Goal: Task Accomplishment & Management: Manage account settings

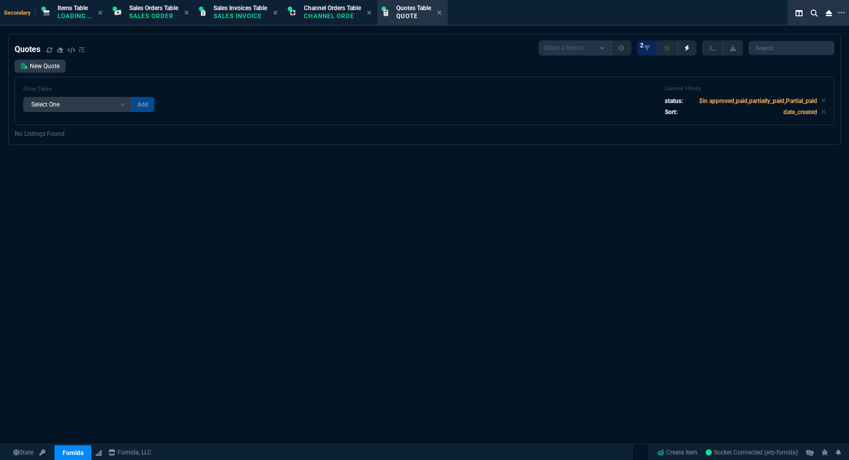
select select "4: SHAD"
select select
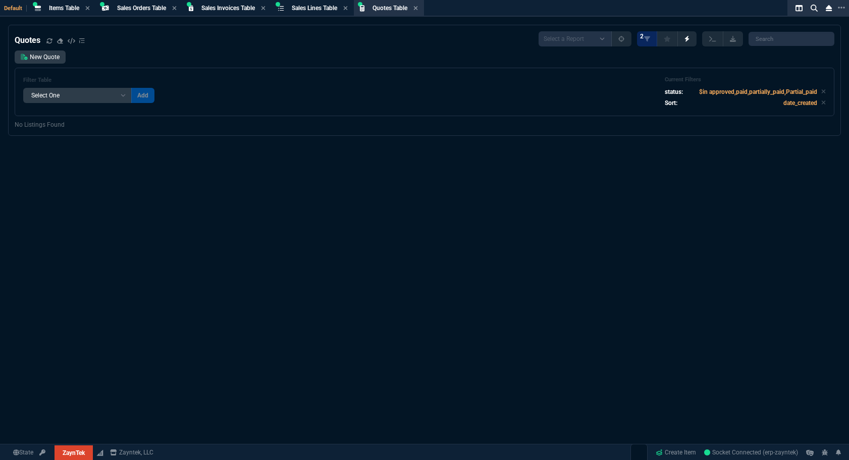
select select "4: SHAD"
select select
click at [401, 11] on span "Quotes Table" at bounding box center [390, 8] width 35 height 7
click at [771, 43] on input "search" at bounding box center [792, 39] width 86 height 14
paste input "Q-ZT-206055"
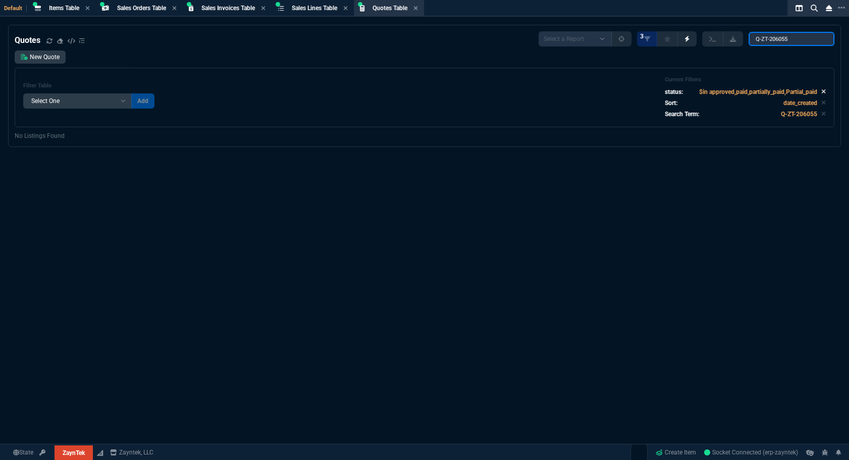
type input "Q-ZT-206055"
click at [822, 91] on icon at bounding box center [824, 91] width 5 height 6
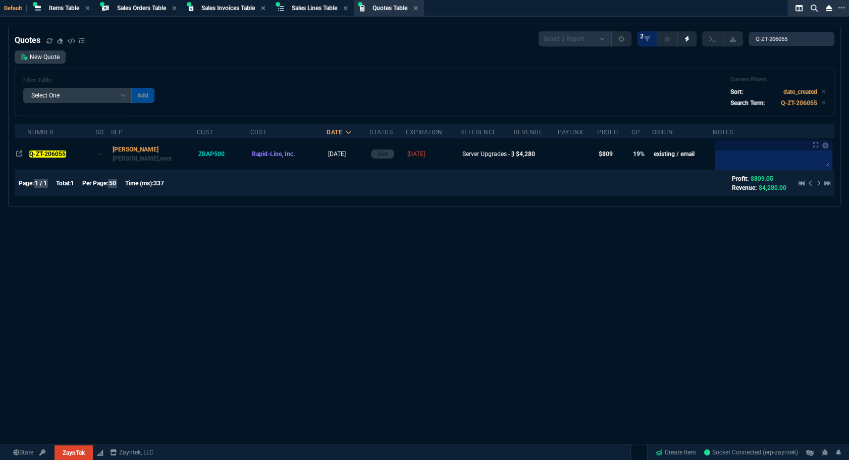
click at [666, 232] on div "Quotes Select a Report Fruit (MTD) APPROVED Quotes 2 Q-ZT-206055 New Quote Filt…" at bounding box center [424, 267] width 849 height 485
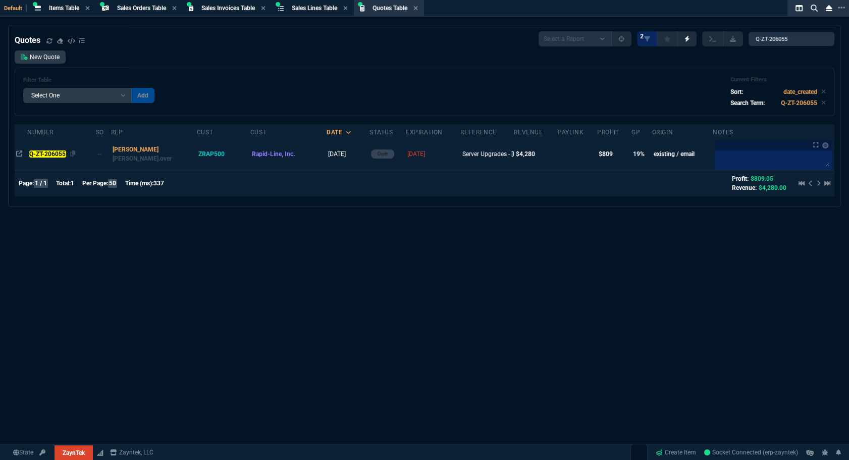
click at [45, 152] on mark "Q-ZT-206055" at bounding box center [47, 153] width 37 height 7
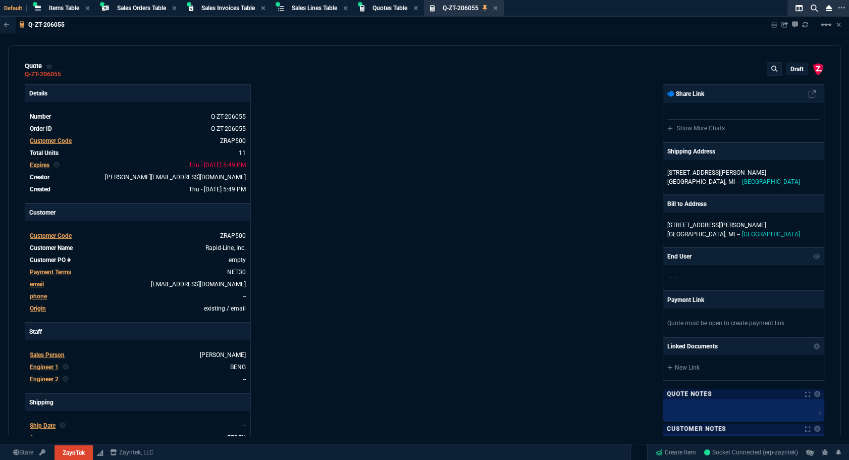
type input "69"
type input "100"
type input "406"
type input "41"
type input "120"
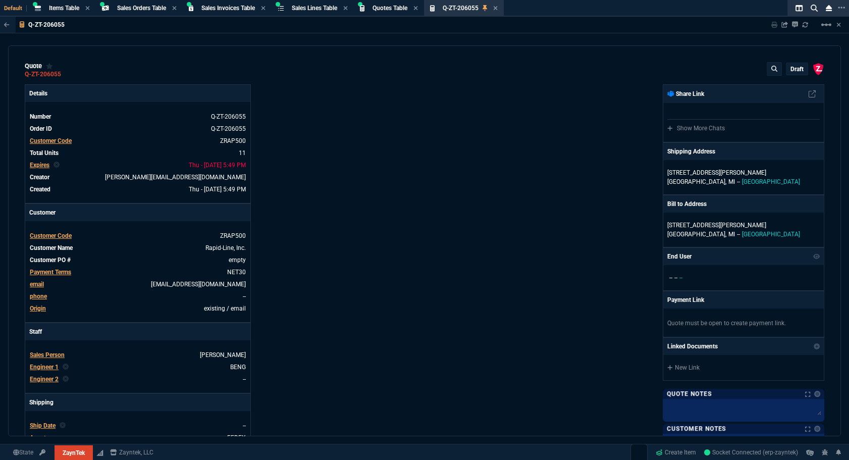
type input "966"
type input "10"
type input "384"
type input "35"
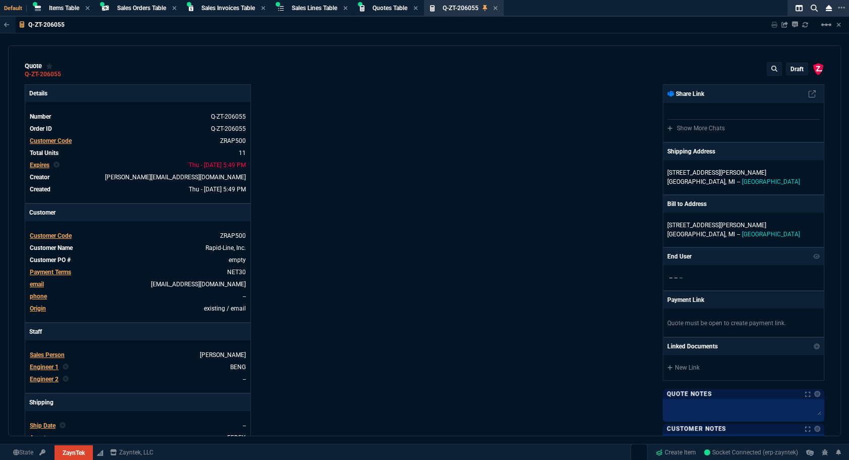
type input "135"
type input "1325"
type input "10"
type input "55"
type input "1959"
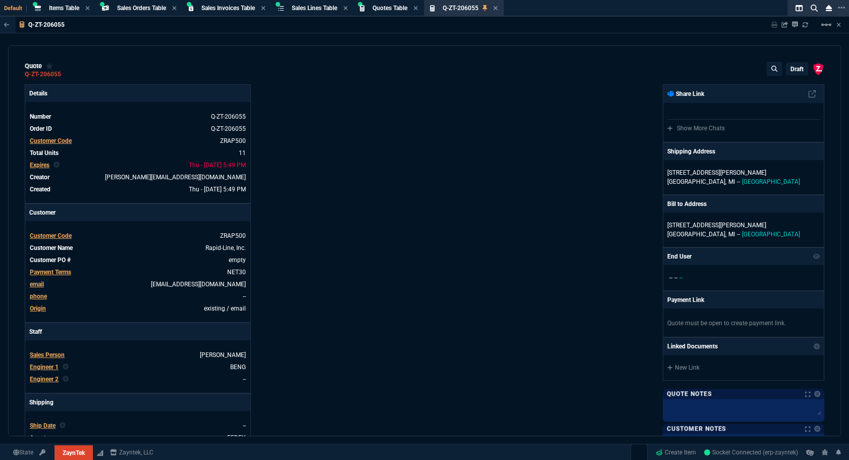
type input "64"
type input "69"
type input "74"
type input "71"
type input "72"
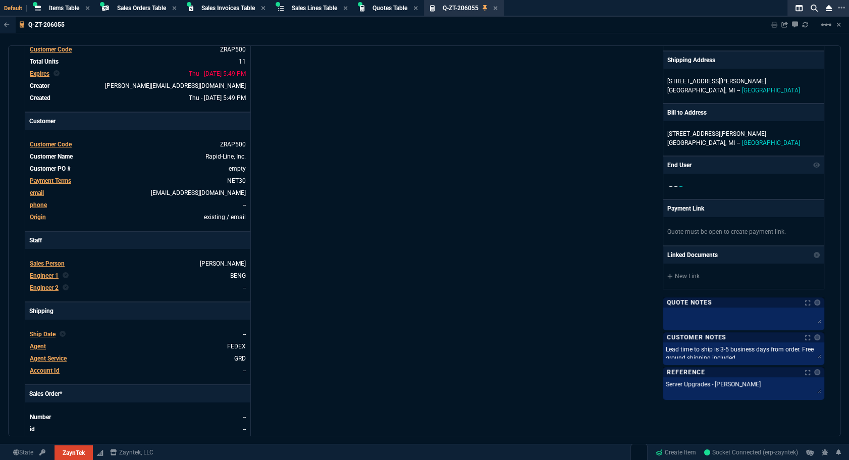
scroll to position [275, 0]
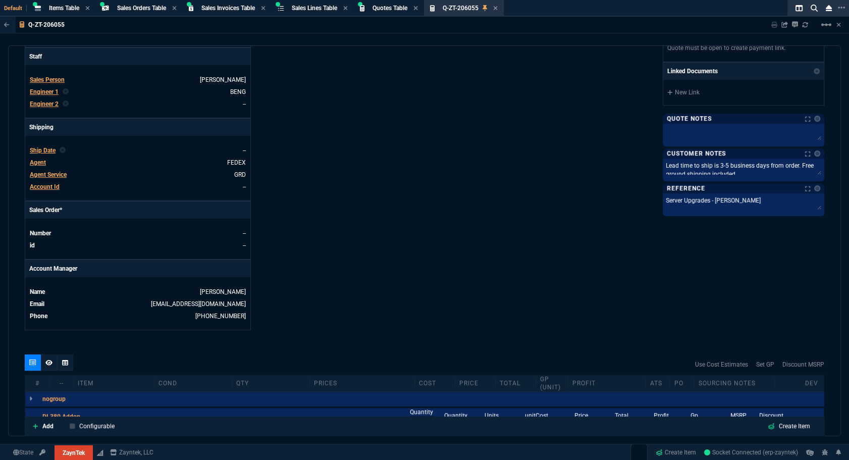
click at [44, 147] on span "Ship Date" at bounding box center [43, 150] width 26 height 7
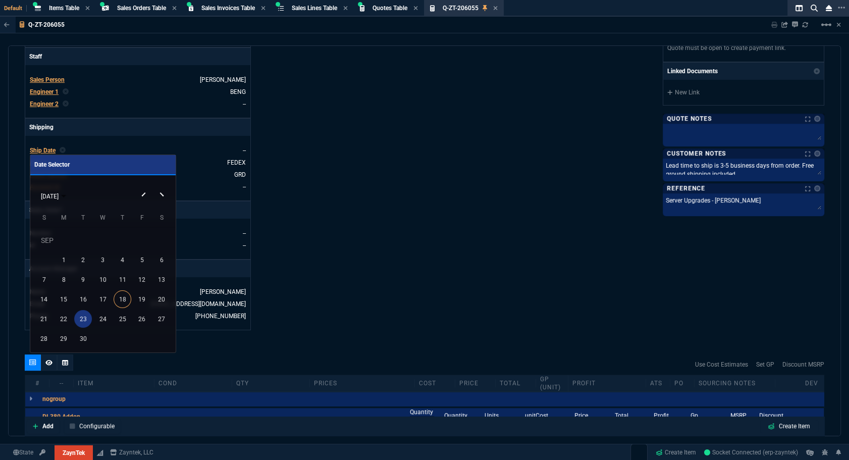
click at [79, 321] on div "23" at bounding box center [83, 319] width 18 height 18
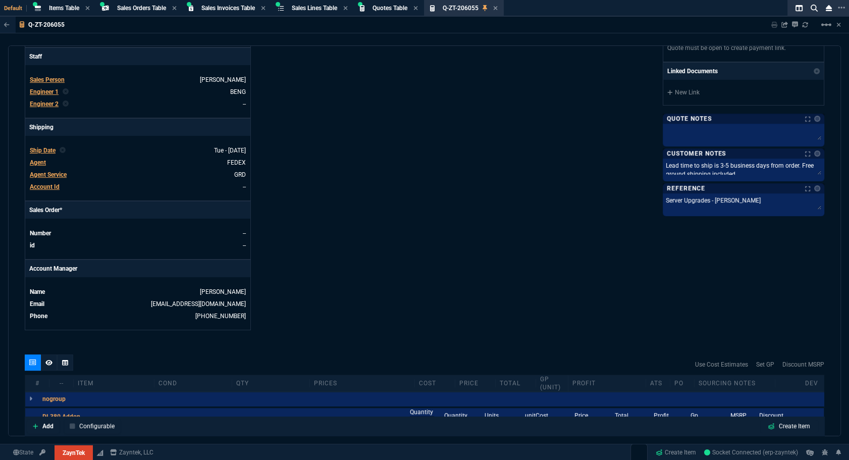
click at [384, 219] on div "Details Number Q-ZT-206055 Order ID Q-ZT-206055 Customer Code ZRAP500 Total Uni…" at bounding box center [225, 69] width 400 height 521
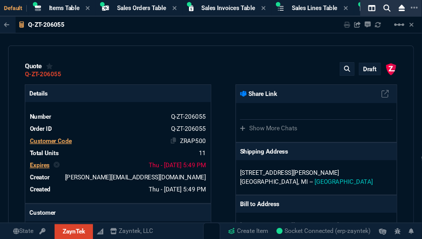
scroll to position [91, 0]
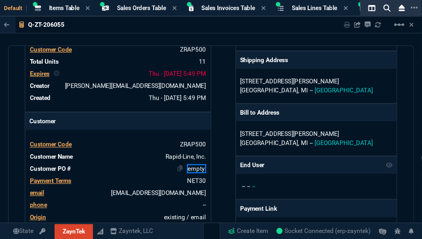
click at [191, 164] on td "empty" at bounding box center [141, 169] width 132 height 10
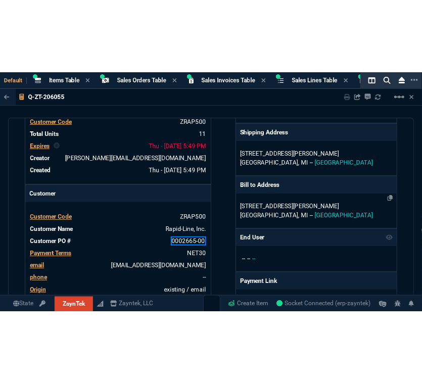
scroll to position [0, 0]
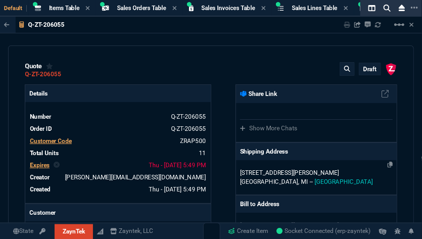
click at [299, 170] on p "[STREET_ADDRESS][PERSON_NAME]" at bounding box center [316, 172] width 153 height 9
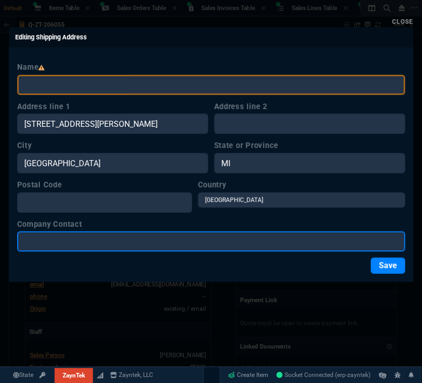
click at [242, 239] on input "Company Contact" at bounding box center [211, 241] width 388 height 20
paste input "[PERSON_NAME]"
type input "[PERSON_NAME]"
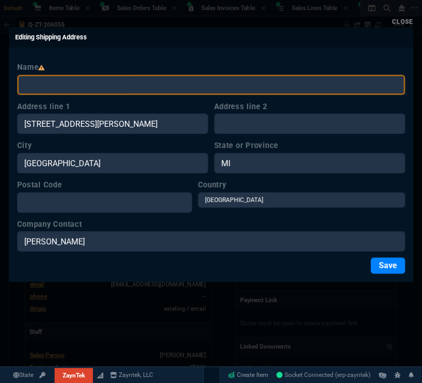
click at [377, 268] on button "Save" at bounding box center [388, 266] width 34 height 16
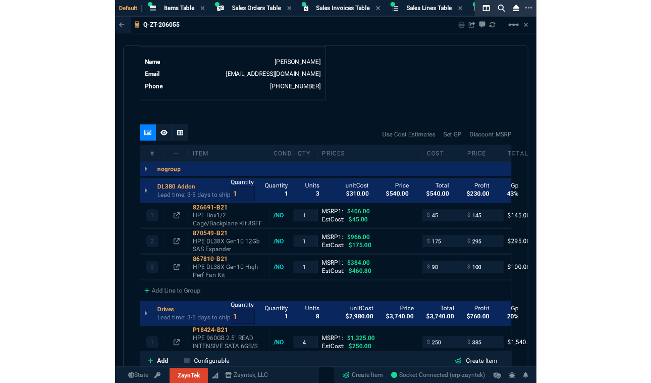
scroll to position [596, 0]
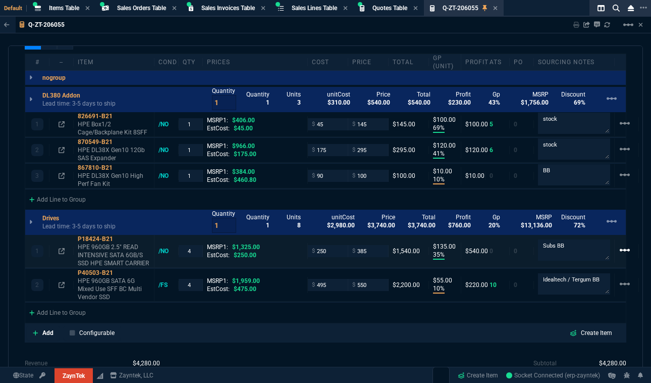
click at [626, 249] on mat-icon "linear_scale" at bounding box center [625, 250] width 12 height 12
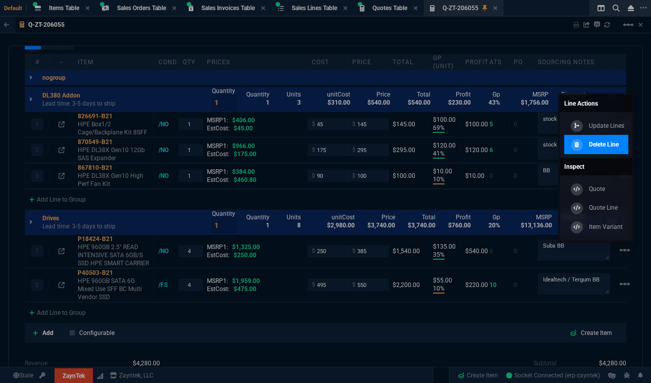
click at [586, 143] on div "Delete Line" at bounding box center [594, 144] width 51 height 11
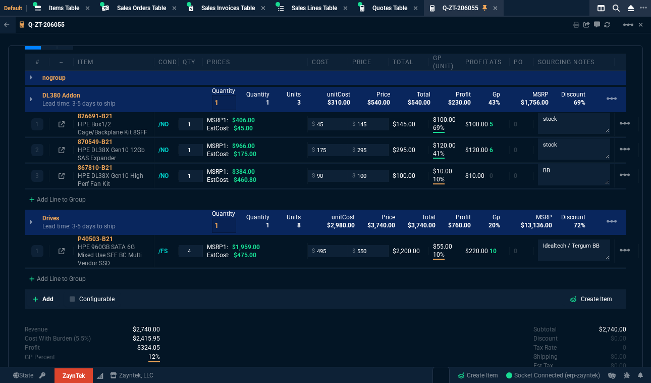
type input "69"
type input "100"
type input "41"
type input "120"
type input "10"
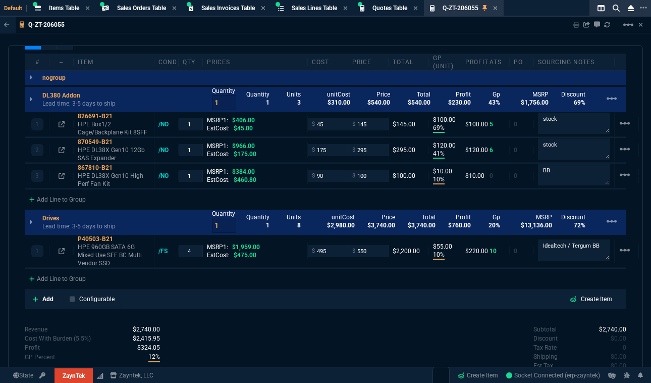
type input "10"
type input "55"
type input "64"
type input "69"
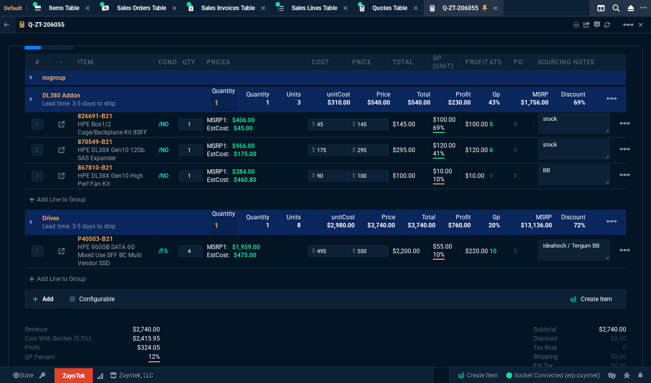
type input "74"
type input "72"
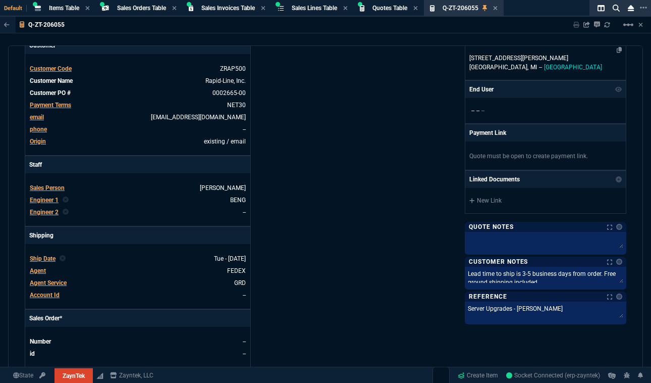
scroll to position [0, 0]
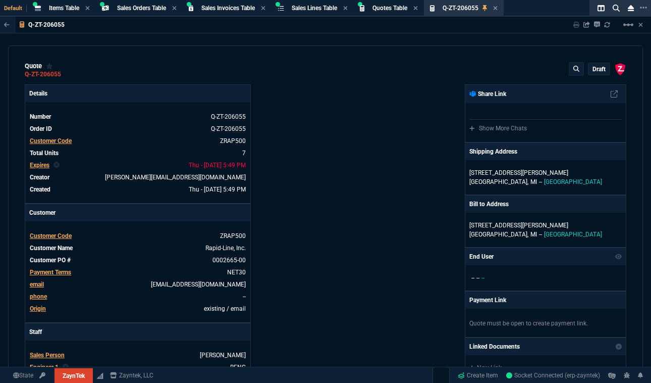
click at [593, 66] on p "draft" at bounding box center [599, 69] width 13 height 8
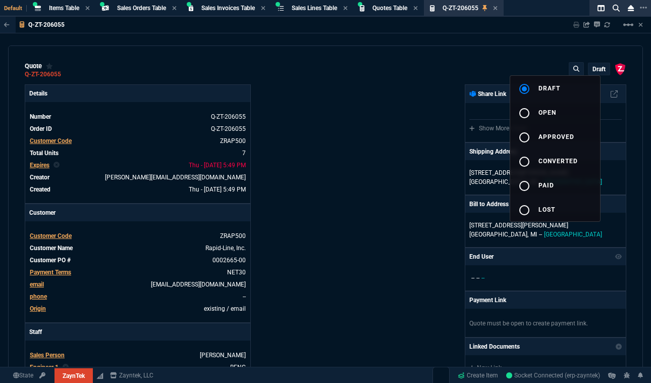
click at [551, 116] on button "radio_button_unchecked open" at bounding box center [556, 112] width 90 height 24
click at [413, 128] on div at bounding box center [325, 191] width 651 height 383
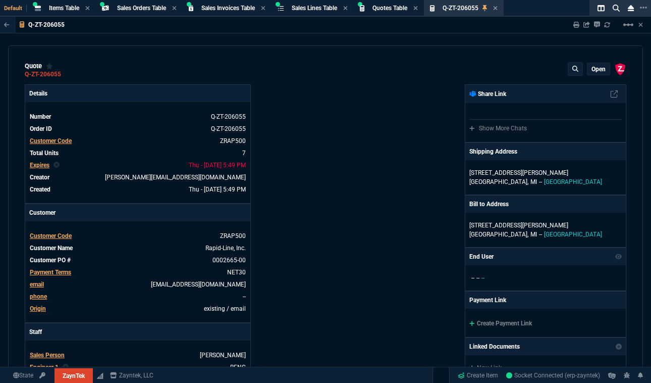
type input "69"
type input "100"
type input "41"
type input "120"
type input "10"
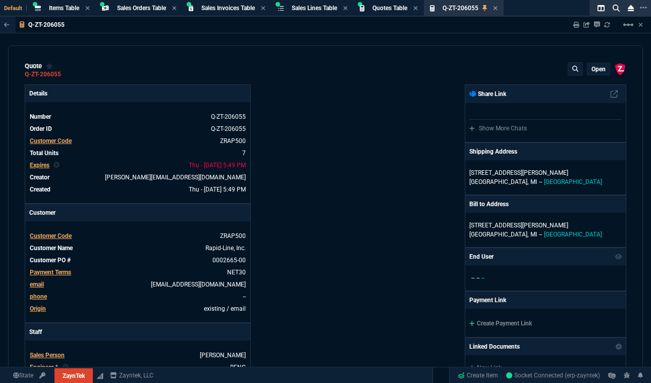
type input "10"
type input "55"
type input "406"
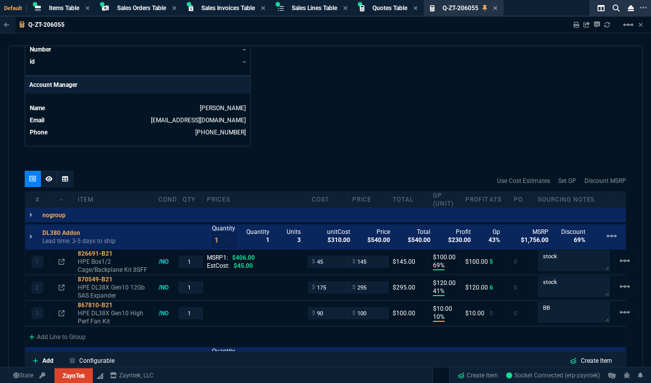
type input "64"
type input "966"
type input "384"
type input "1959"
type input "69"
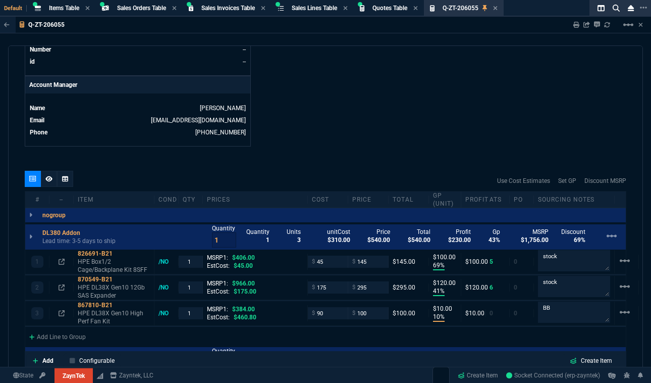
type input "74"
type input "72"
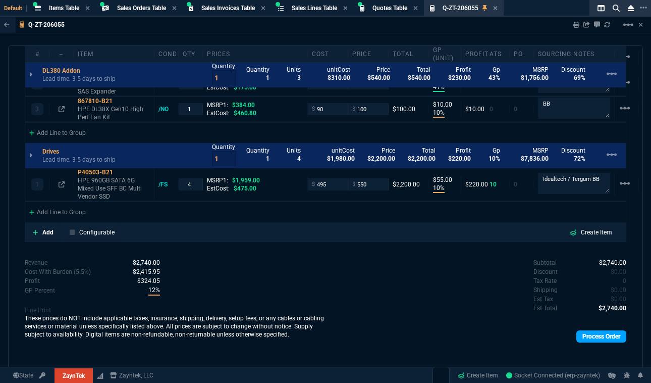
click at [588, 337] on link "Process Order" at bounding box center [602, 336] width 50 height 12
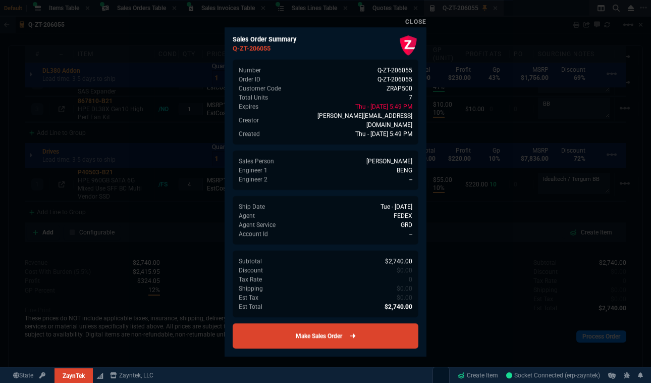
click at [322, 323] on link "Make Sales Order" at bounding box center [326, 335] width 186 height 25
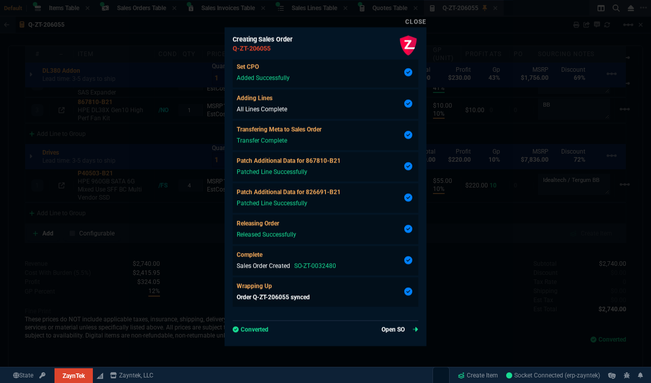
scroll to position [647, 0]
type input "69"
type input "100"
type input "41"
type input "120"
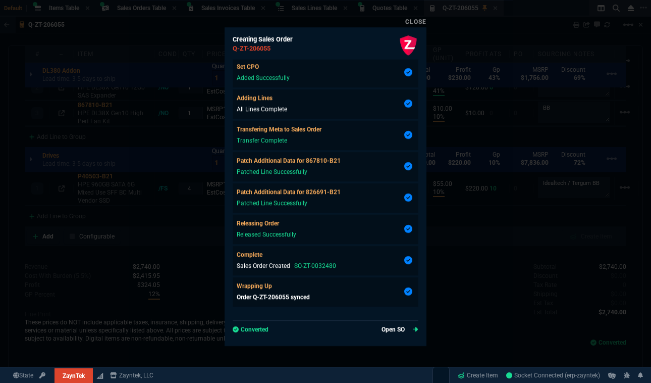
type input "10"
type input "55"
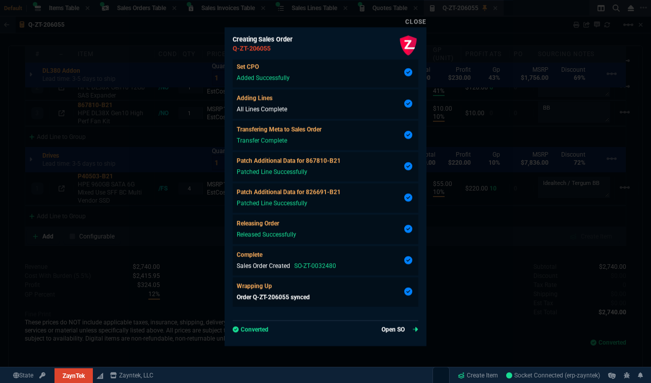
type input "64"
type input "69"
type input "74"
type input "72"
click at [398, 332] on link "Open SO" at bounding box center [400, 329] width 37 height 9
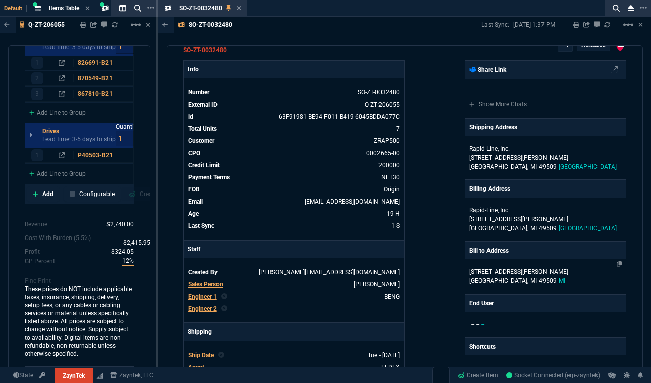
scroll to position [0, 0]
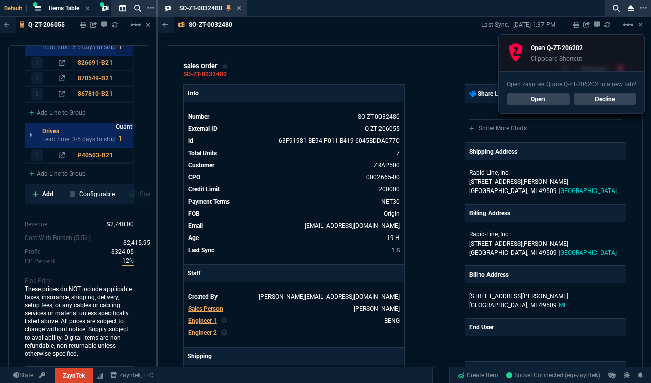
click at [523, 99] on link "Open" at bounding box center [538, 99] width 63 height 12
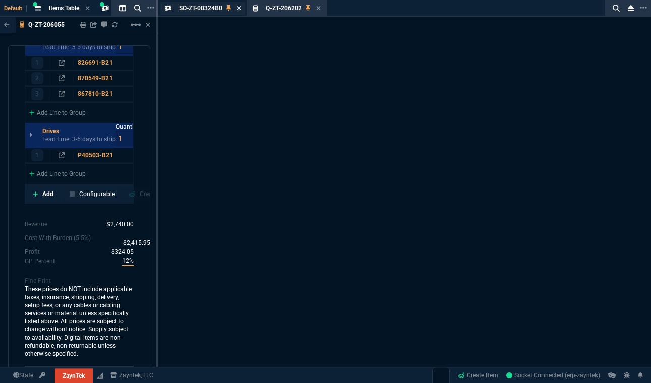
click at [238, 9] on icon at bounding box center [239, 8] width 4 height 4
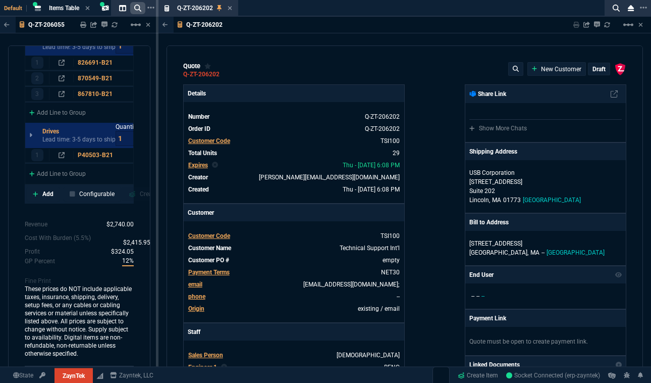
type input "10"
type input "295"
type input "60"
type input "595"
type input "38"
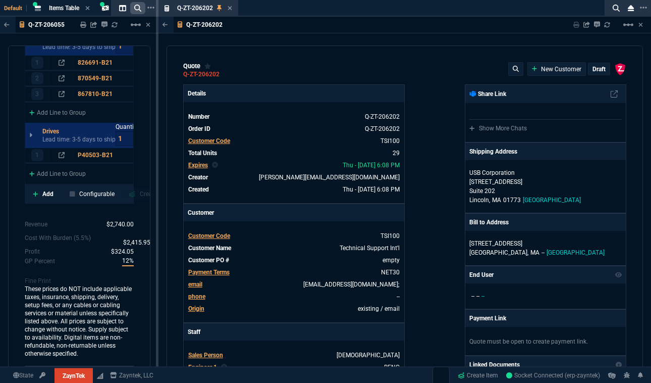
type input "55"
type input "46"
type input "180"
type input "5"
type input "10"
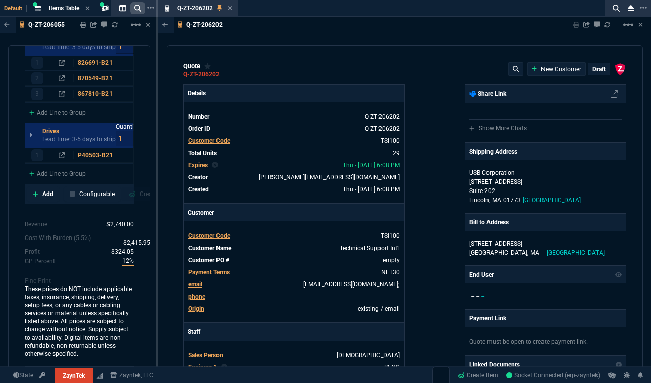
type input "27"
type input "295"
type input "55"
type input "60"
type input "52"
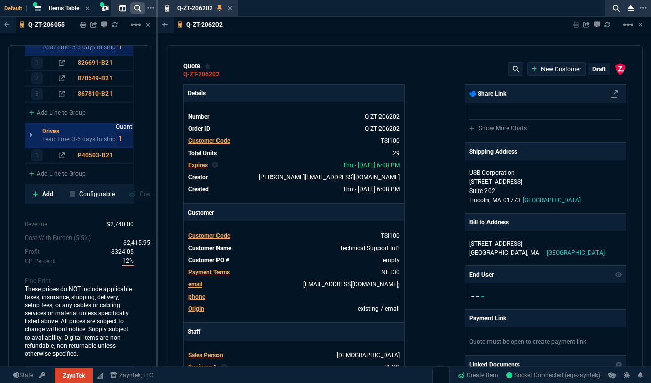
type input "13"
type input "42"
type input "295"
type input "53"
type input "115"
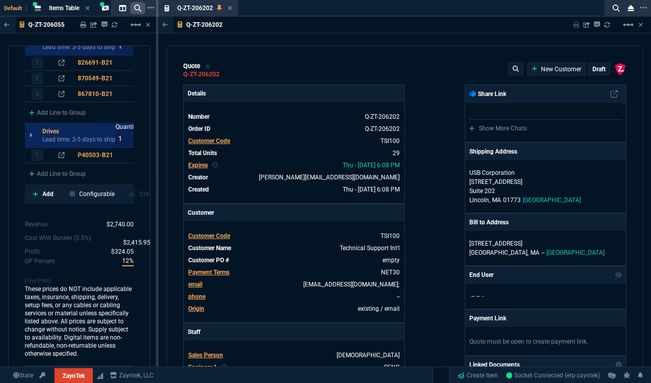
type input "52"
type input "80"
type input "52"
type input "55"
type input "20"
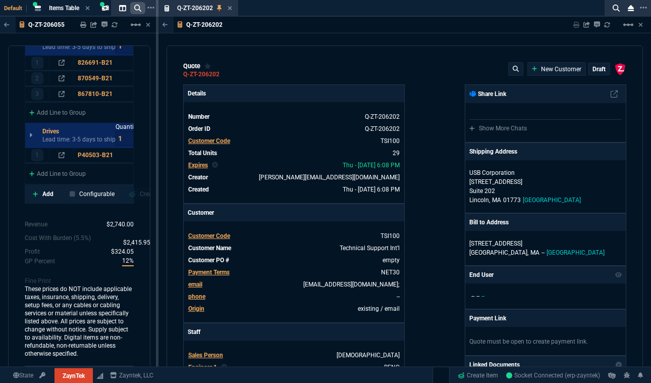
type input "25"
type input "80"
type input "4"
type input "43"
type input "75"
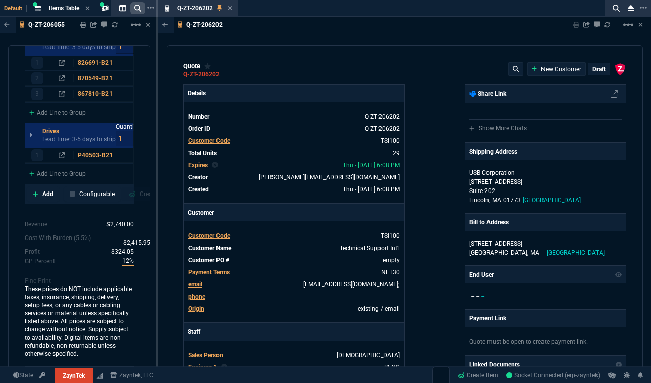
type input "0"
type input "12"
type input "104"
type input "10713.24"
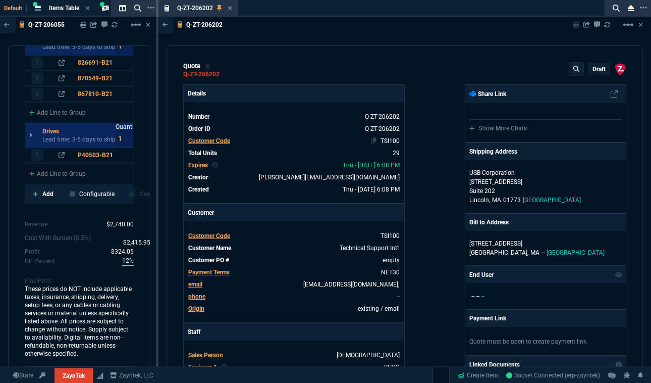
type input "1915"
type input "253"
type input "2498"
type input "723"
type input "4406"
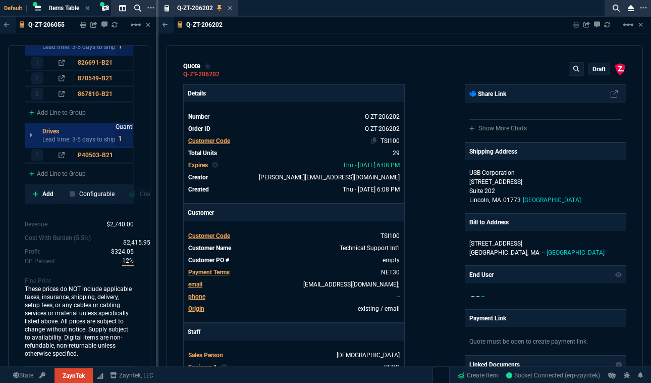
type input "234"
type input "18"
type input "2619"
type input "485"
type input "233"
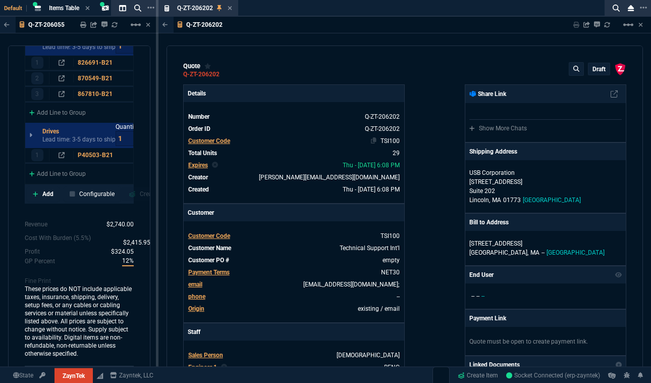
type input "415"
type input "524"
type input "11"
type input "399"
type input "71"
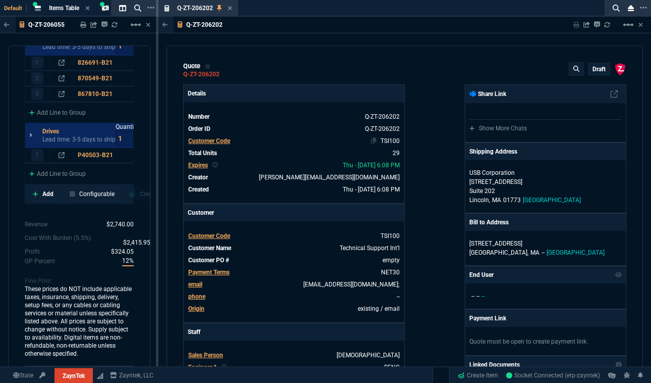
type input "48"
type input "43"
type input "84"
type input "73"
type input "75"
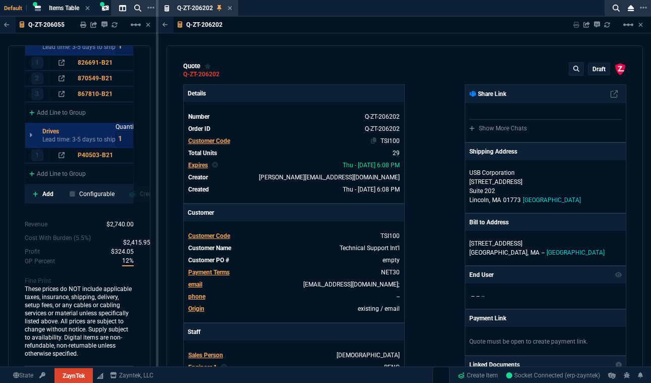
type input "53"
type input "-39"
type input "73"
type input "56"
type input "33"
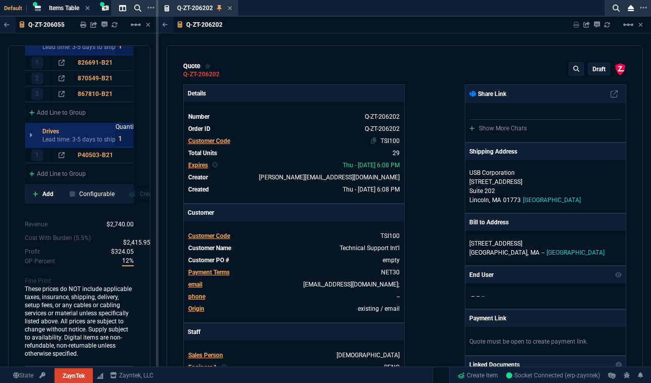
type input "75"
type input "76"
type input "55"
type input "56"
type input "5"
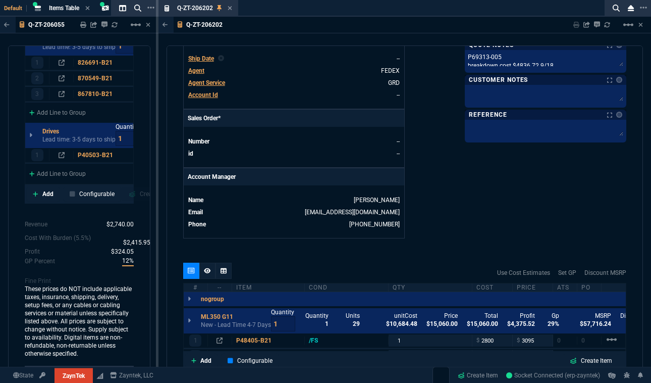
scroll to position [505, 0]
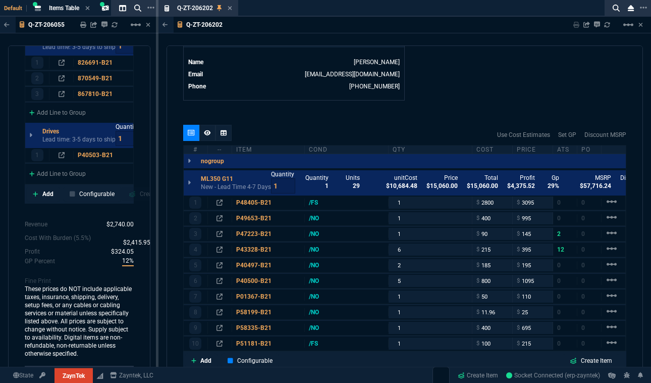
click at [205, 130] on icon at bounding box center [207, 133] width 7 height 6
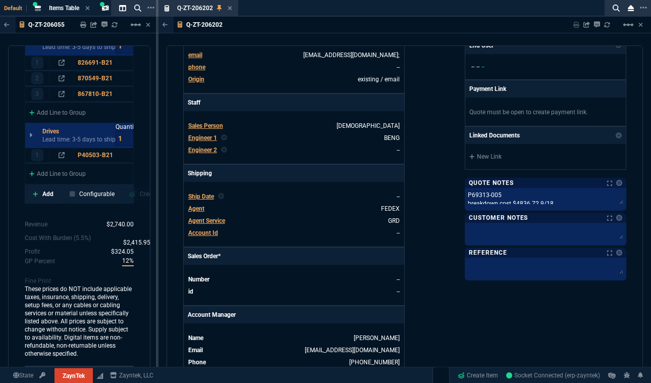
scroll to position [0, 0]
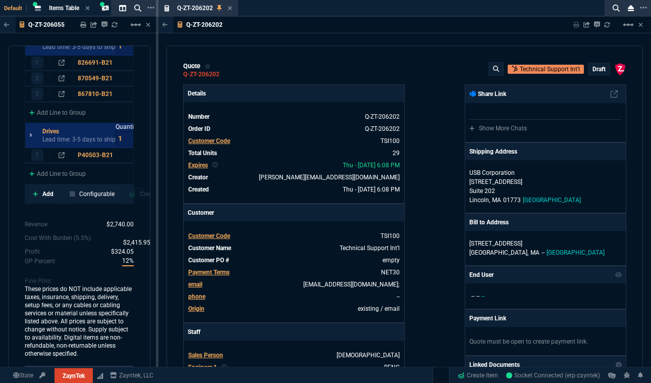
click at [595, 67] on p "draft" at bounding box center [599, 69] width 13 height 8
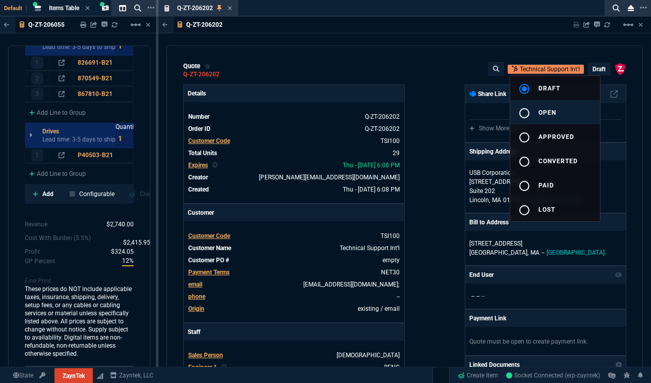
click at [561, 109] on button "radio_button_unchecked open" at bounding box center [556, 112] width 90 height 24
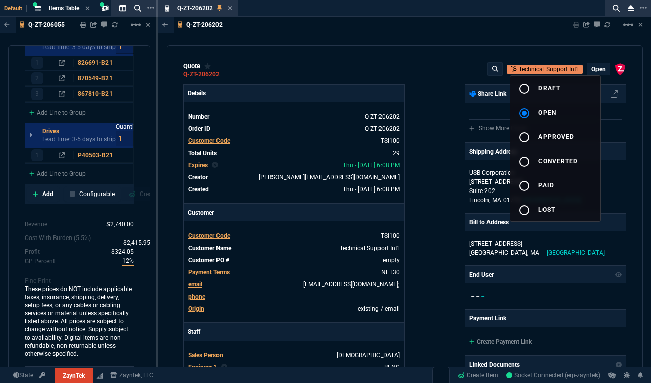
click at [442, 113] on div at bounding box center [325, 191] width 651 height 383
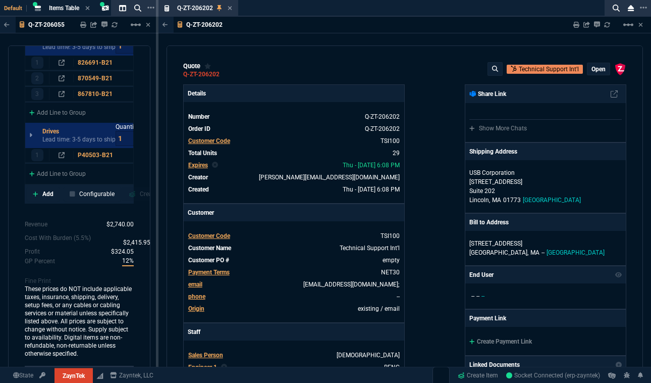
type input "10"
type input "295"
type input "60"
type input "595"
type input "38"
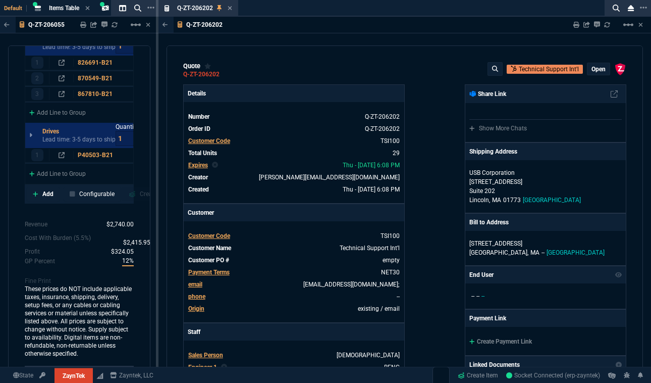
type input "55"
type input "46"
type input "180"
type input "5"
type input "10"
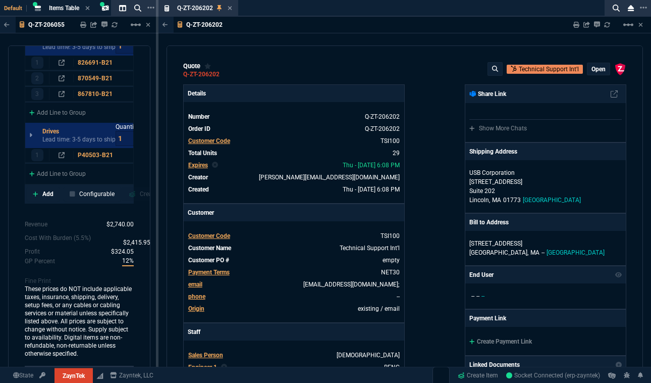
type input "27"
type input "295"
type input "55"
type input "60"
type input "52"
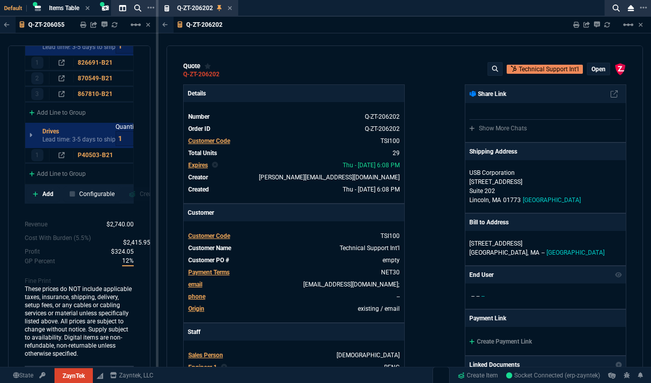
type input "13"
type input "42"
type input "295"
type input "53"
type input "115"
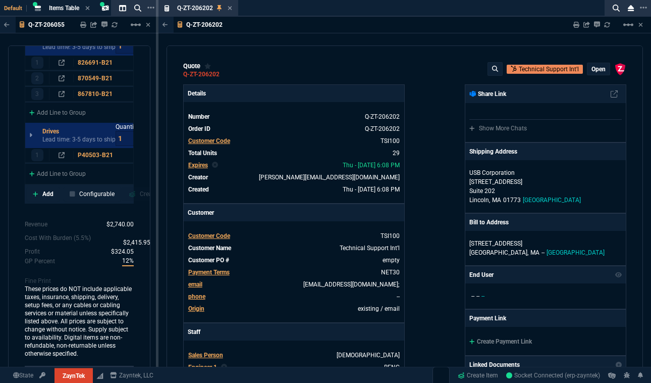
type input "52"
type input "80"
type input "52"
type input "55"
type input "20"
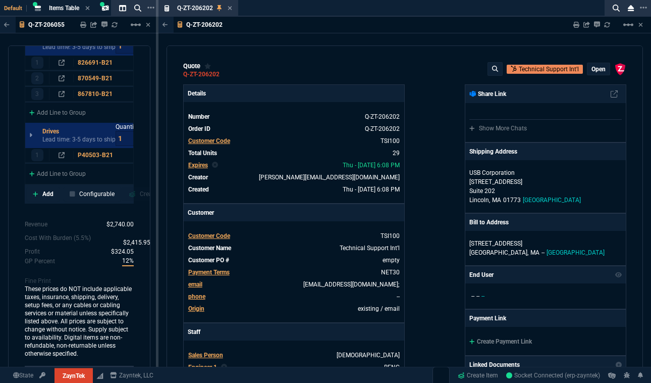
type input "25"
type input "80"
type input "4"
type input "43"
type input "75"
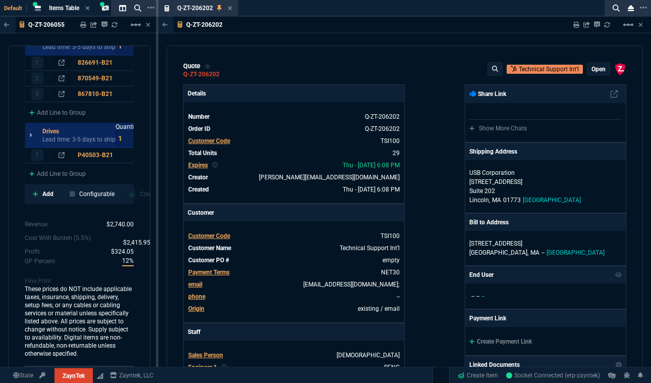
type input "0"
type input "12"
type input "104"
type input "71"
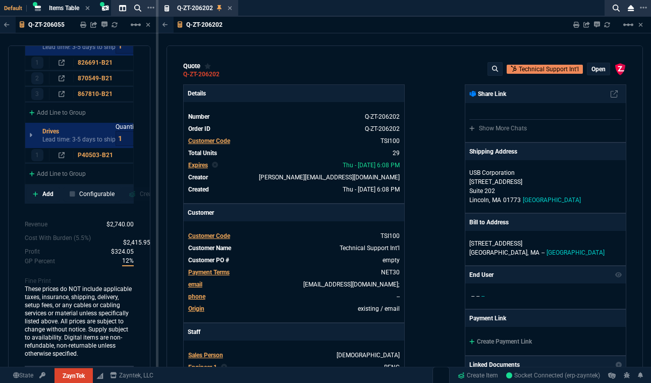
type input "48"
type input "43"
type input "84"
type input "73"
type input "75"
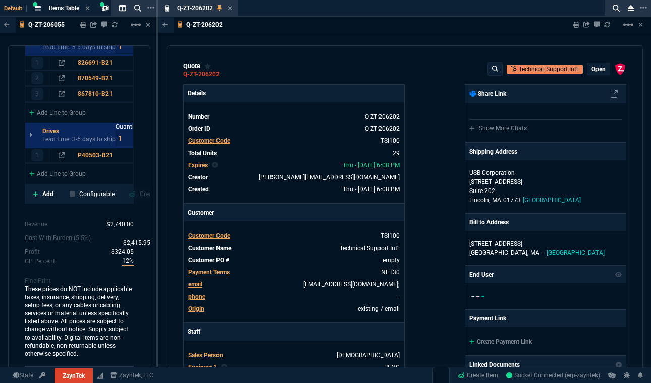
type input "53"
type input "-39"
type input "73"
type input "56"
type input "33"
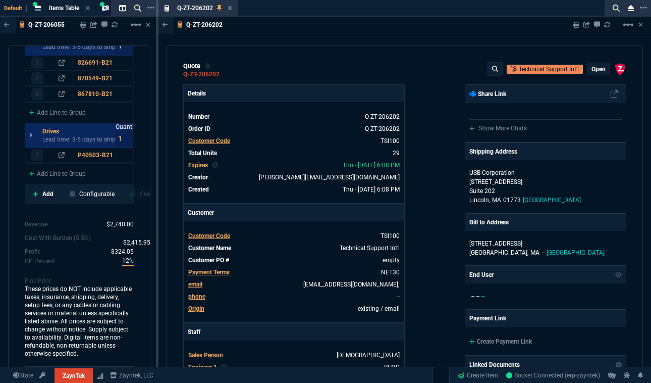
type input "75"
type input "76"
type input "55"
type input "56"
type input "5"
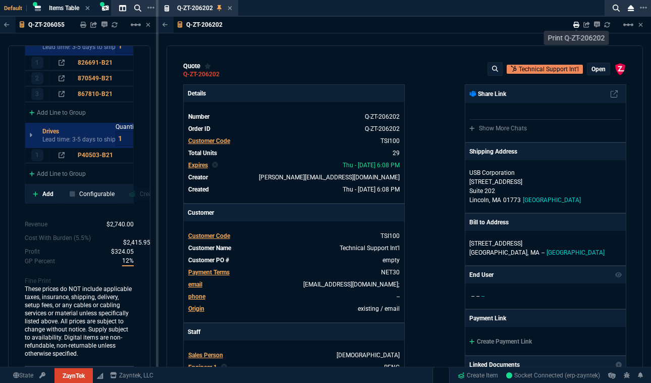
click at [576, 24] on icon at bounding box center [577, 25] width 6 height 6
type input "60"
type input "595"
type input "38"
type input "55"
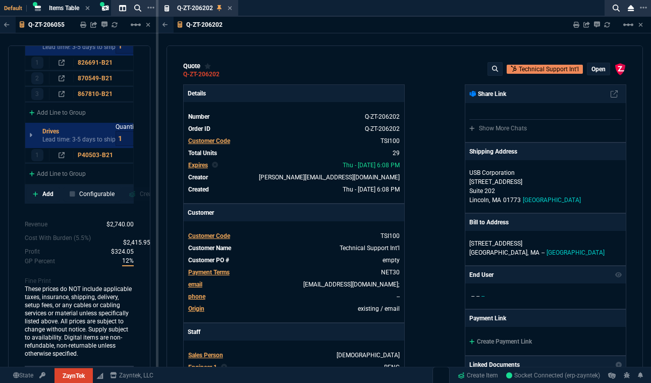
type input "46"
type input "180"
type input "5"
type input "10"
type input "27"
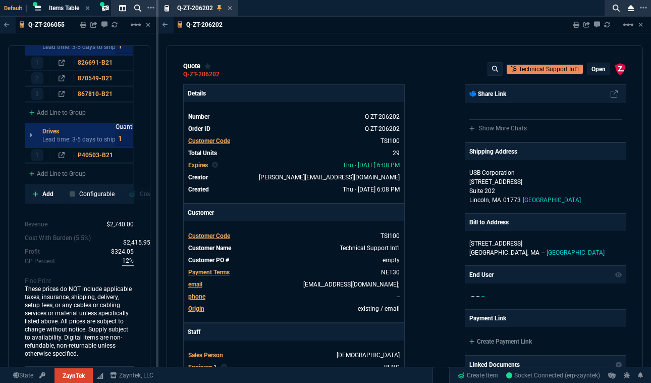
type input "295"
type input "55"
type input "60"
type input "52"
type input "13"
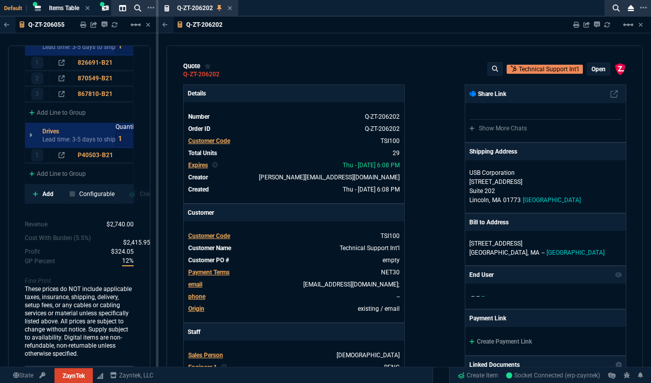
scroll to position [1668, 0]
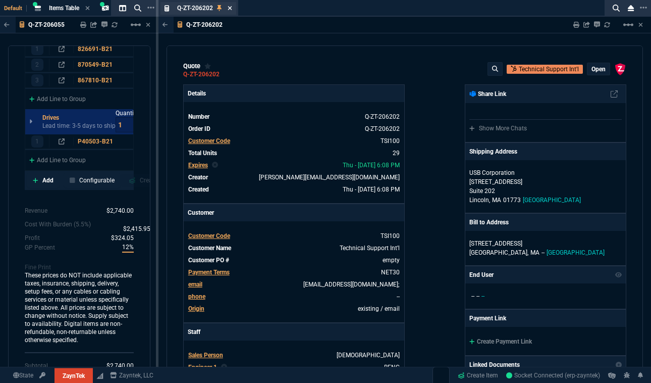
click at [227, 10] on div "Q-ZT-206202 Quote" at bounding box center [204, 8] width 55 height 9
click at [230, 8] on icon at bounding box center [230, 8] width 4 height 4
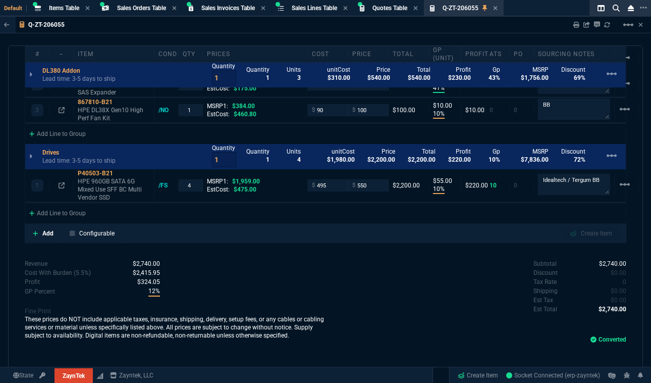
scroll to position [647, 0]
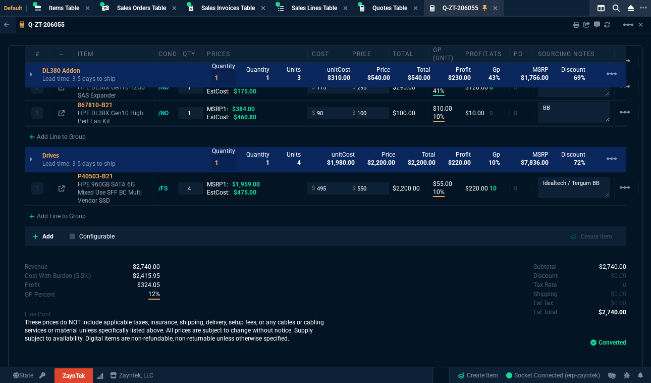
click at [498, 9] on icon at bounding box center [495, 8] width 5 height 6
